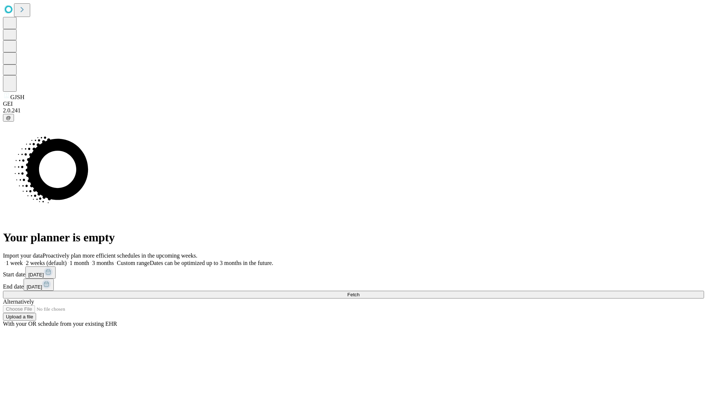
click at [360, 292] on span "Fetch" at bounding box center [353, 295] width 12 height 6
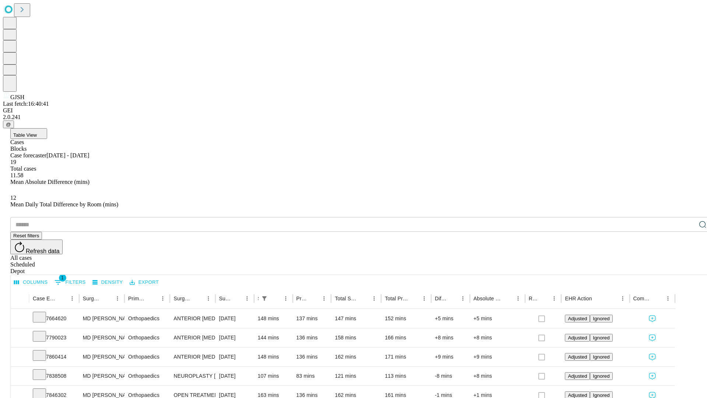
click at [37, 132] on span "Table View" at bounding box center [25, 135] width 24 height 6
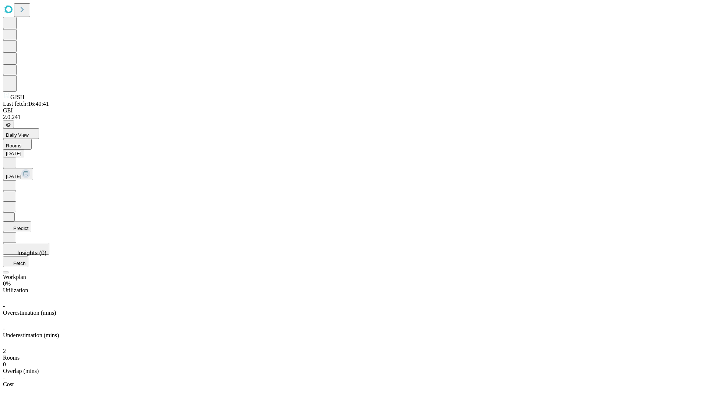
click at [31, 221] on button "Predict" at bounding box center [17, 226] width 28 height 11
